Goal: Information Seeking & Learning: Learn about a topic

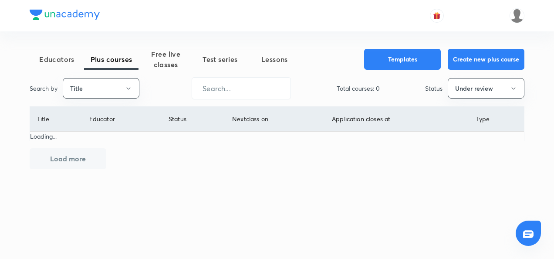
click at [178, 61] on span "Free live classes" at bounding box center [165, 59] width 54 height 21
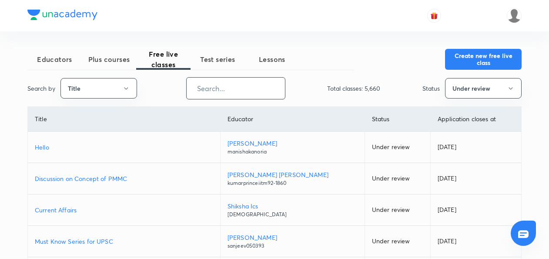
click at [200, 91] on input "text" at bounding box center [236, 88] width 98 height 22
click at [202, 88] on input "text" at bounding box center [236, 88] width 98 height 22
paste input "CMSL - Case Studies & Numerical Batch"
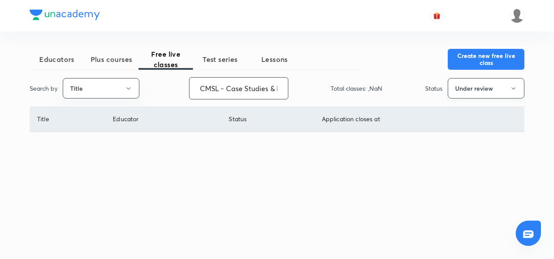
click at [478, 85] on button "Under review" at bounding box center [486, 88] width 77 height 20
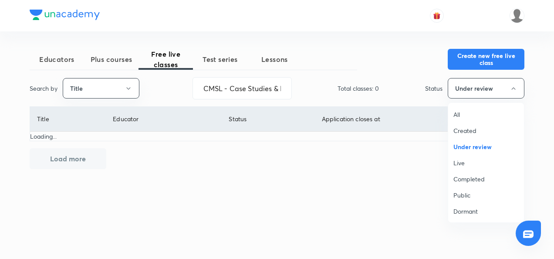
click at [457, 117] on span "All" at bounding box center [485, 114] width 65 height 9
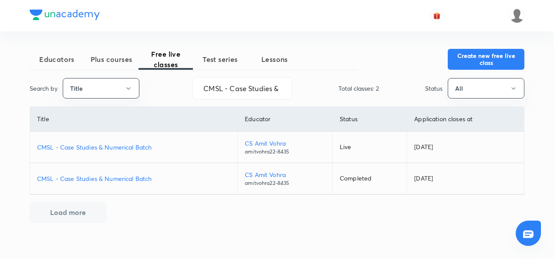
click at [87, 146] on p "CMSL - Case Studies & Numerical Batch" at bounding box center [133, 146] width 193 height 9
drag, startPoint x: 202, startPoint y: 86, endPoint x: 341, endPoint y: 83, distance: 139.8
click at [341, 83] on div "Search by Title CMSL - Case Studies & Numerical Batch ​ Total classes: 2 Status…" at bounding box center [277, 88] width 495 height 22
paste input "ompany law - 200 Case Studies"
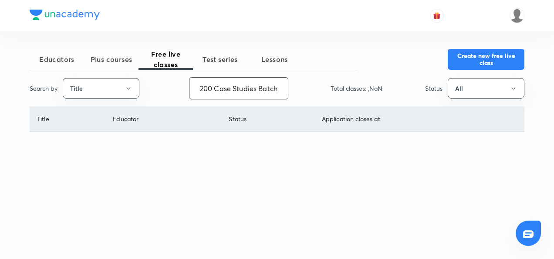
scroll to position [0, 55]
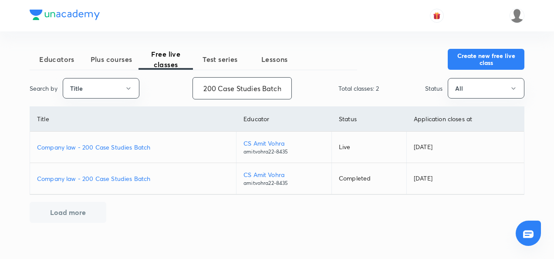
type input "Company law - 200 Case Studies Batch"
click at [50, 150] on p "Company law - 200 Case Studies Batch" at bounding box center [133, 146] width 192 height 9
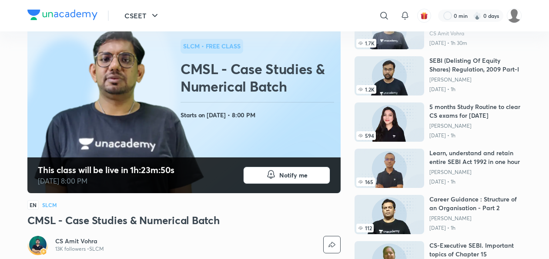
scroll to position [76, 0]
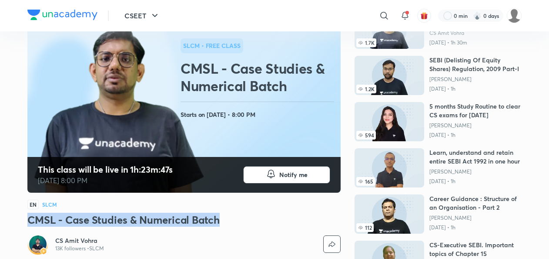
drag, startPoint x: 221, startPoint y: 220, endPoint x: 23, endPoint y: 214, distance: 198.6
copy h3 "CMSL - Case Studies & Numerical Batch"
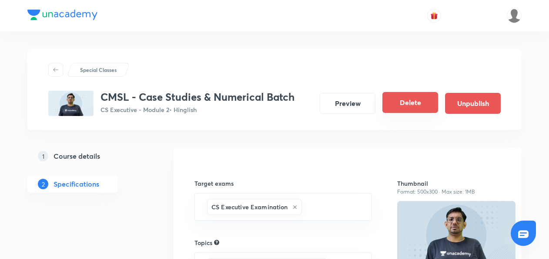
click at [417, 106] on button "Delete" at bounding box center [411, 102] width 56 height 21
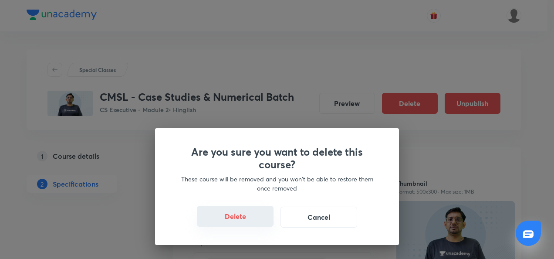
click at [237, 218] on button "Delete" at bounding box center [235, 215] width 77 height 21
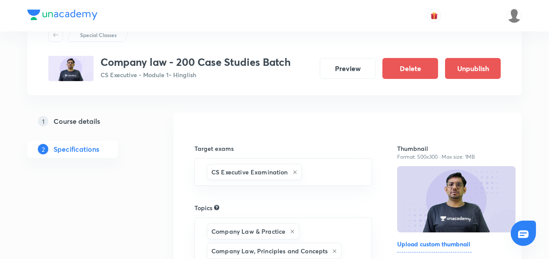
scroll to position [1, 0]
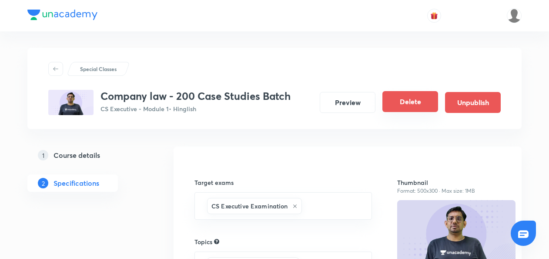
click at [399, 101] on button "Delete" at bounding box center [411, 101] width 56 height 21
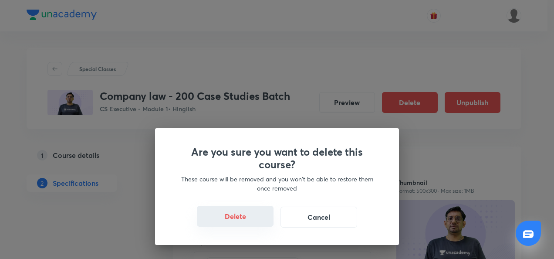
click at [238, 213] on button "Delete" at bounding box center [235, 215] width 77 height 21
